Goal: Navigation & Orientation: Go to known website

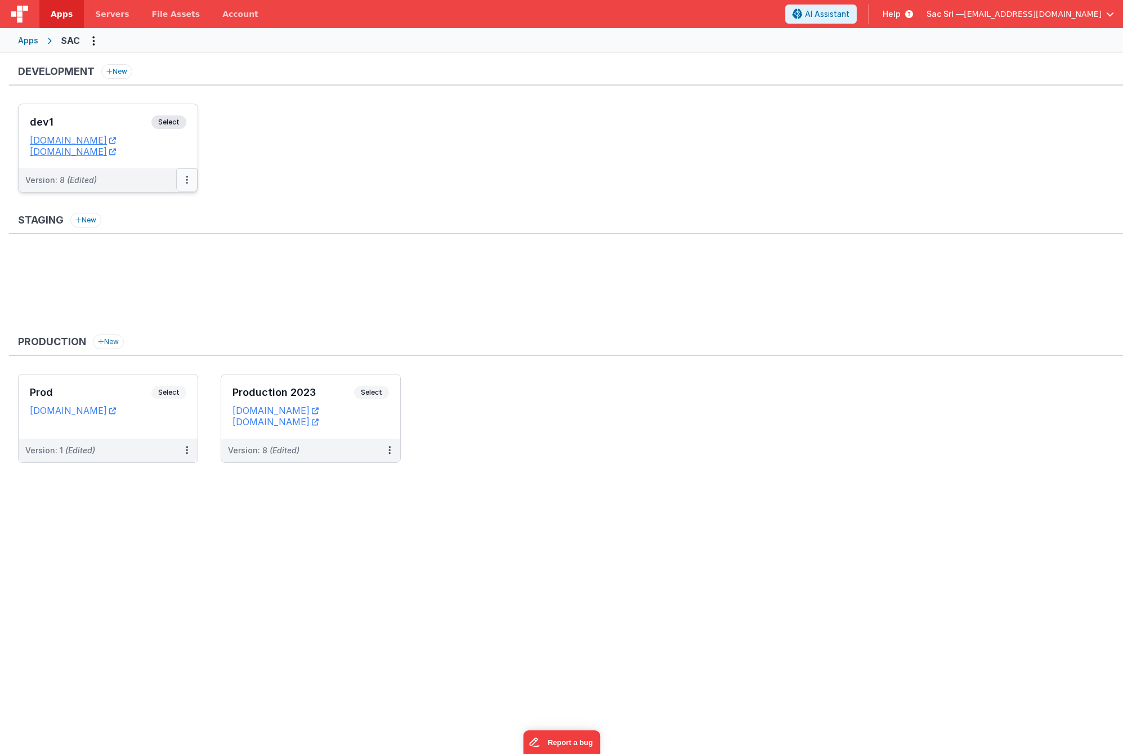
click at [186, 180] on icon at bounding box center [187, 180] width 2 height 1
click at [147, 203] on link "Edit" at bounding box center [148, 205] width 99 height 20
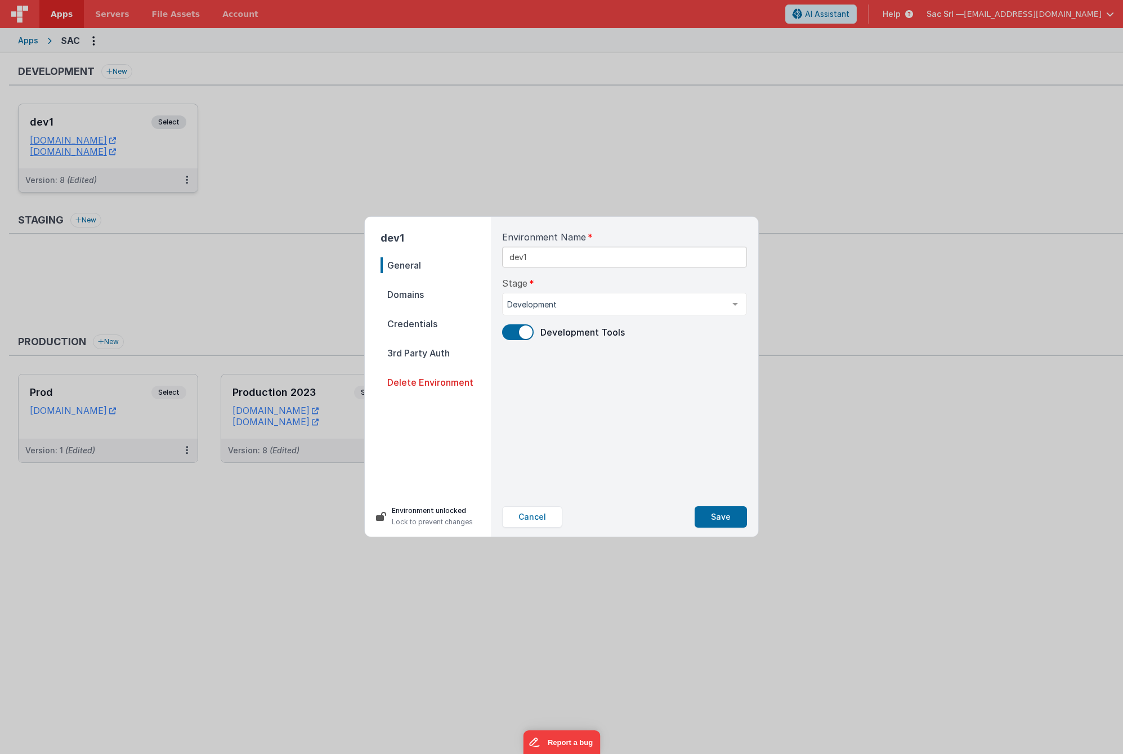
click at [419, 330] on span "Credentials" at bounding box center [436, 324] width 110 height 16
click at [540, 517] on button "Cancel" at bounding box center [532, 516] width 60 height 21
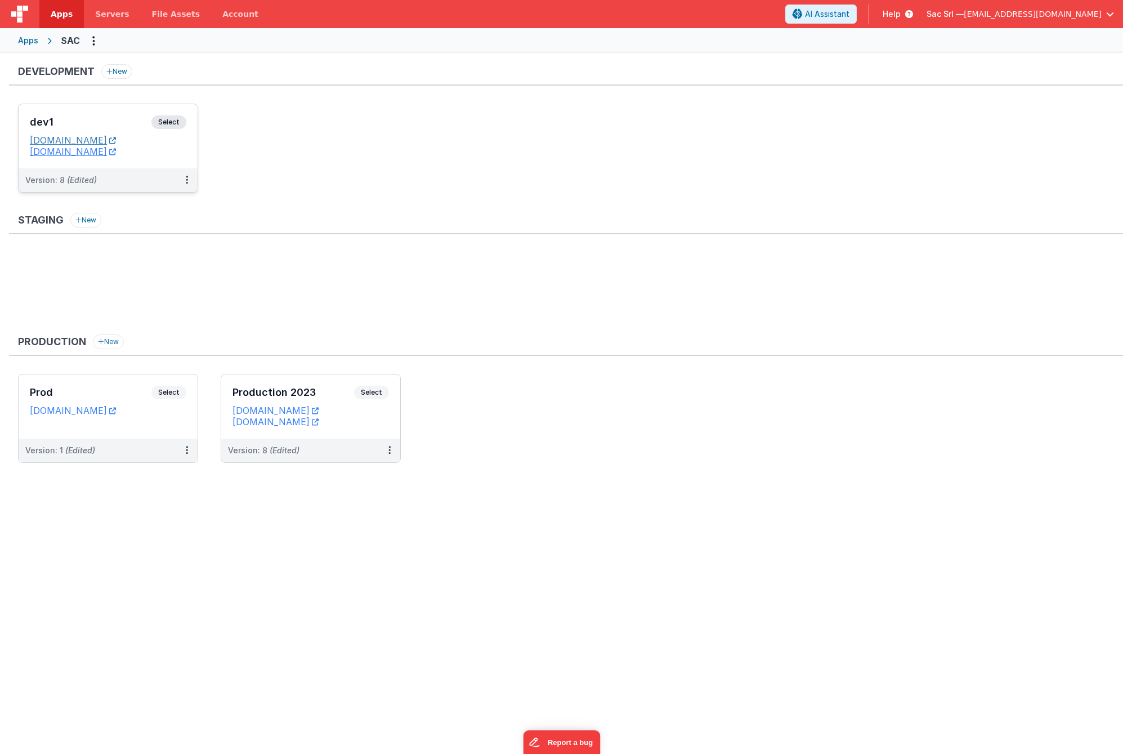
click at [116, 138] on link "[DOMAIN_NAME]" at bounding box center [73, 140] width 86 height 11
click at [332, 102] on div "Development New dev1 Select URLs [DOMAIN_NAME] [DOMAIN_NAME] Version: 8 (Edited)" at bounding box center [566, 134] width 1114 height 140
